Goal: Task Accomplishment & Management: Manage account settings

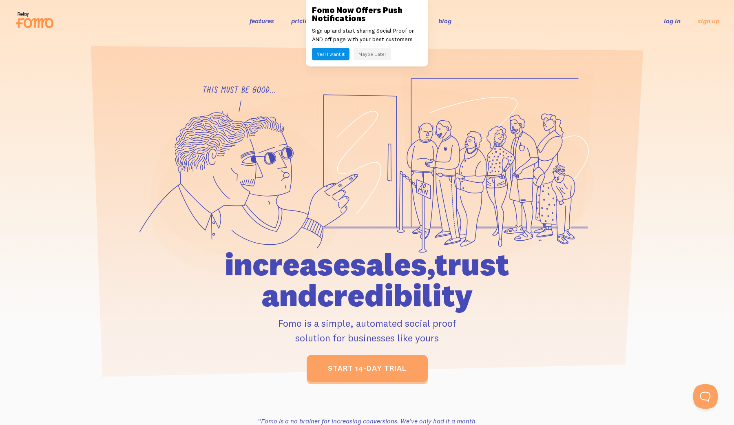
click at [669, 19] on link "log in" at bounding box center [672, 21] width 17 height 8
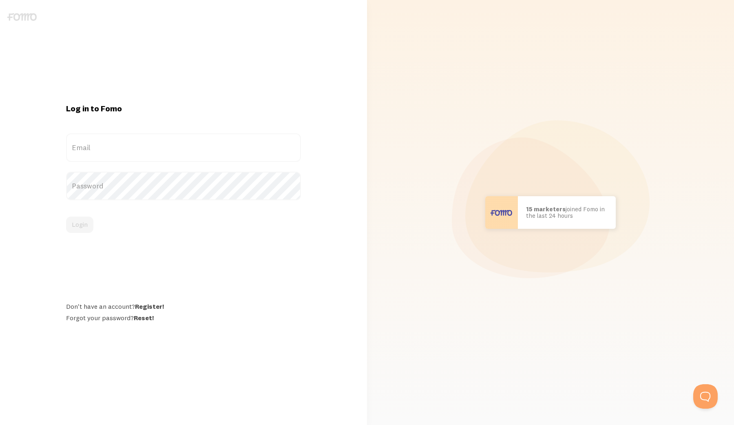
click at [31, 20] on img at bounding box center [21, 17] width 29 height 8
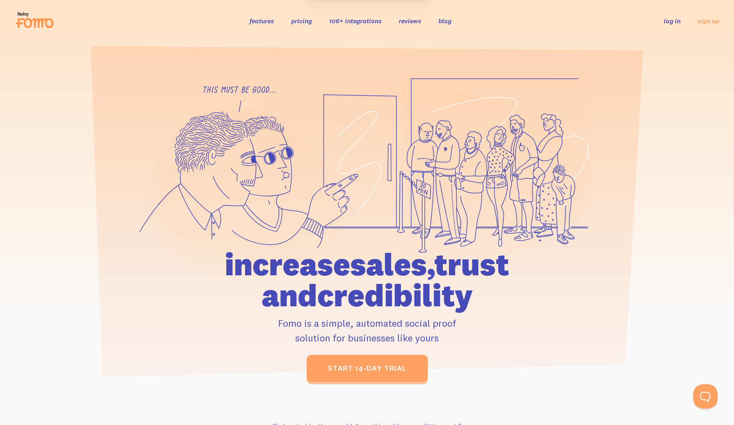
click at [256, 22] on link "features" at bounding box center [262, 21] width 24 height 8
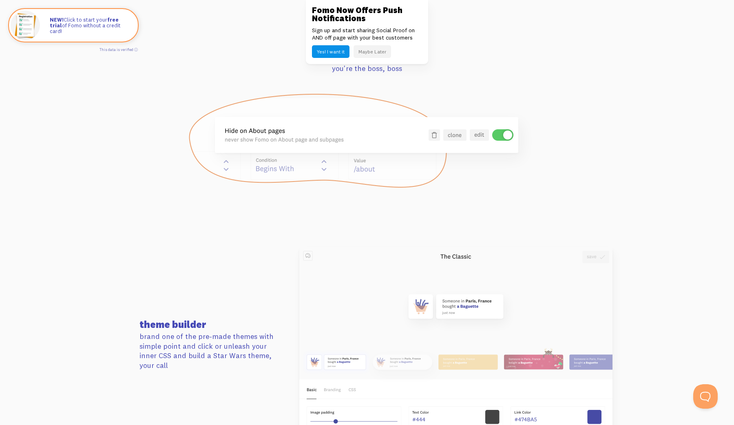
click at [373, 53] on button "Maybe Later" at bounding box center [373, 51] width 38 height 13
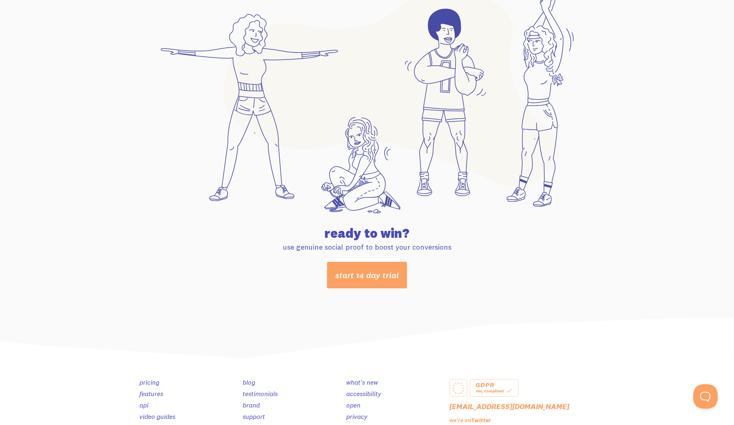
scroll to position [4236, 0]
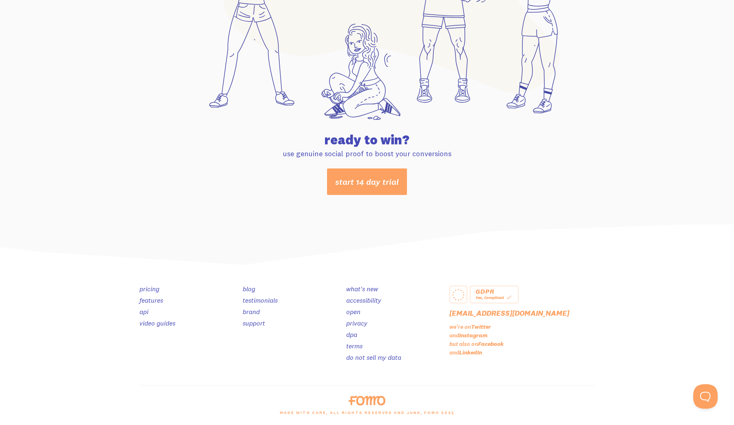
click at [153, 299] on link "features" at bounding box center [152, 300] width 24 height 8
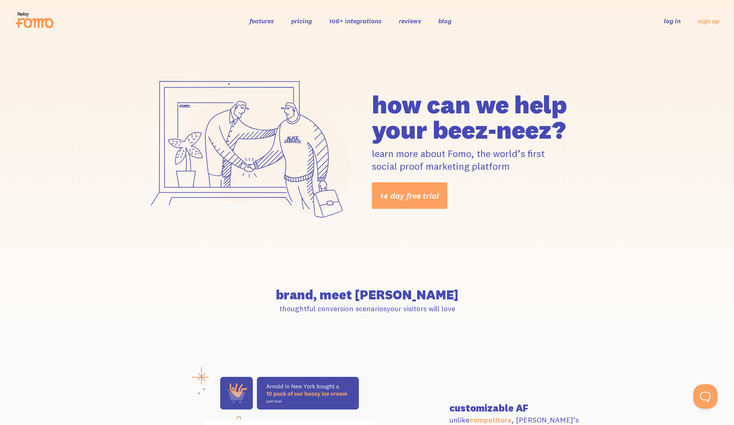
click at [669, 22] on link "log in" at bounding box center [672, 21] width 17 height 8
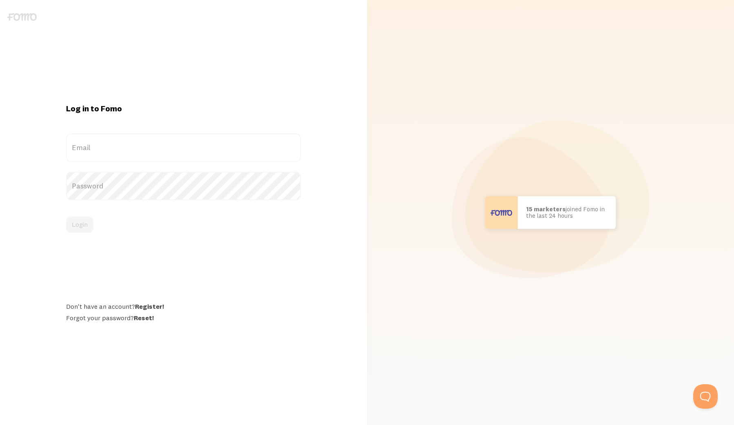
click at [184, 159] on label "Email" at bounding box center [183, 147] width 235 height 29
click at [184, 159] on input "Email" at bounding box center [183, 147] width 235 height 29
click at [186, 149] on label "Email" at bounding box center [183, 147] width 235 height 29
click at [186, 149] on input "Email" at bounding box center [183, 147] width 235 height 29
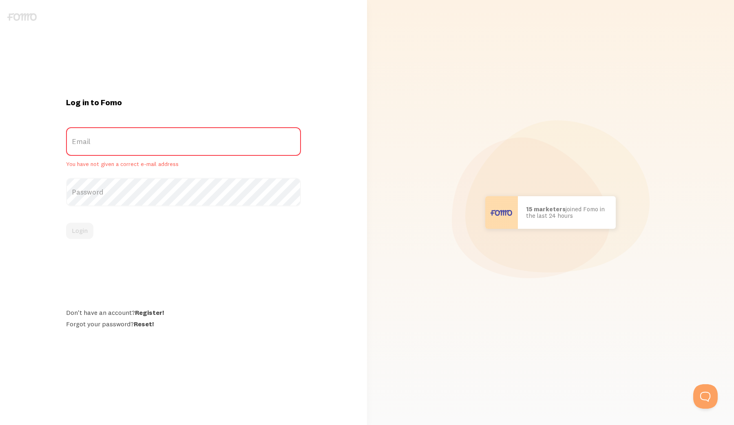
click at [186, 149] on label "Email" at bounding box center [183, 141] width 235 height 29
click at [186, 149] on input "Email" at bounding box center [183, 141] width 235 height 29
click at [225, 180] on label "Password" at bounding box center [183, 192] width 235 height 29
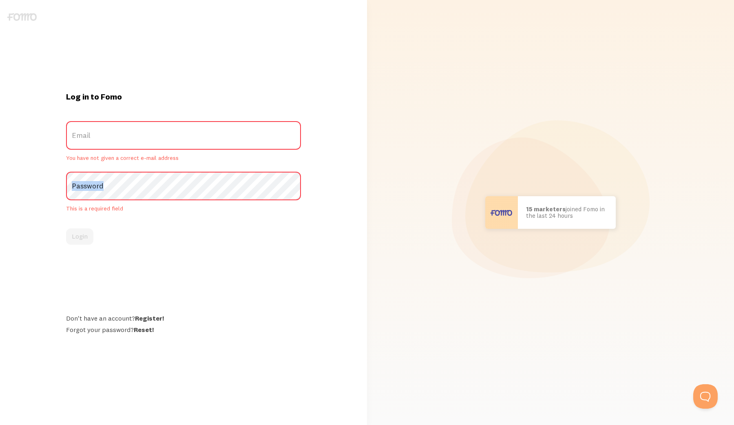
click at [225, 180] on label "Password" at bounding box center [183, 186] width 235 height 29
